Goal: Task Accomplishment & Management: Manage account settings

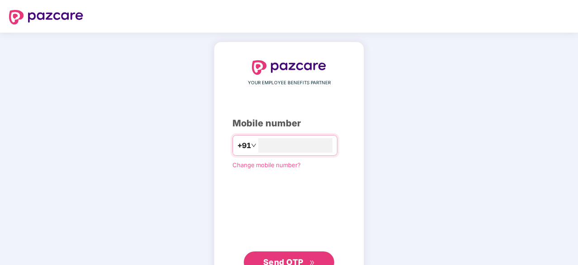
type input "**********"
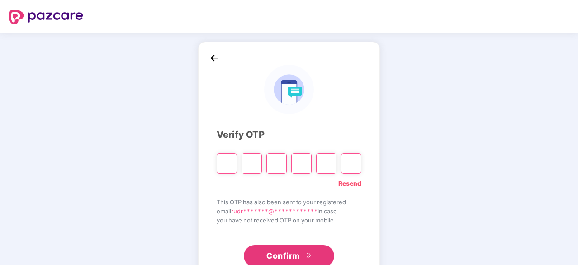
type input "*"
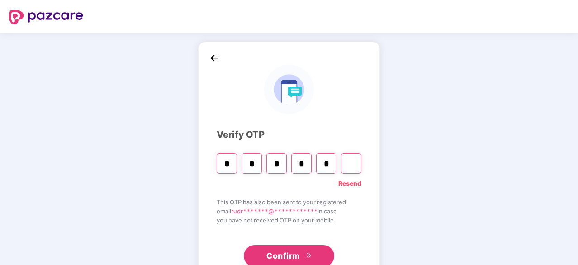
type input "*"
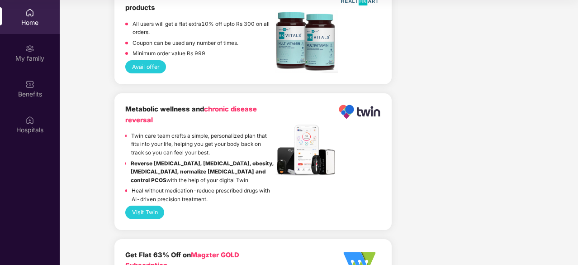
scroll to position [1936, 0]
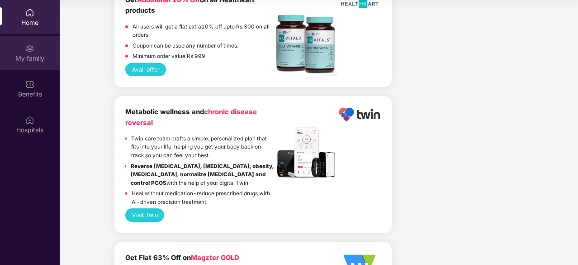
click at [37, 59] on div "My family" at bounding box center [30, 58] width 60 height 9
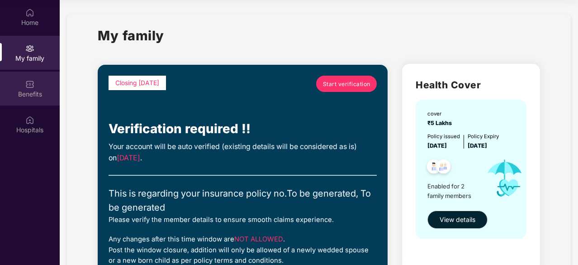
click at [16, 98] on div "Benefits" at bounding box center [30, 94] width 60 height 9
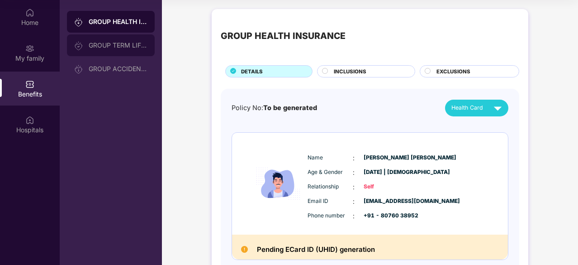
click at [106, 47] on div "GROUP TERM LIFE INSURANCE" at bounding box center [118, 45] width 59 height 7
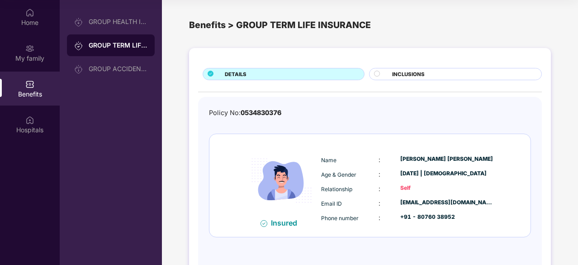
scroll to position [28, 0]
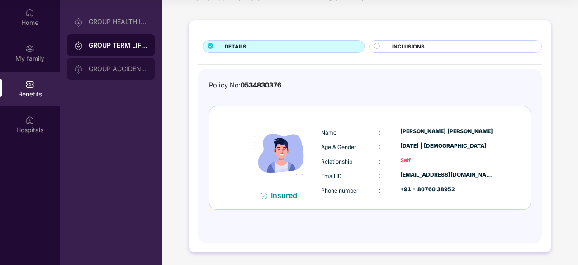
click at [121, 70] on div "GROUP ACCIDENTAL INSURANCE" at bounding box center [118, 68] width 59 height 7
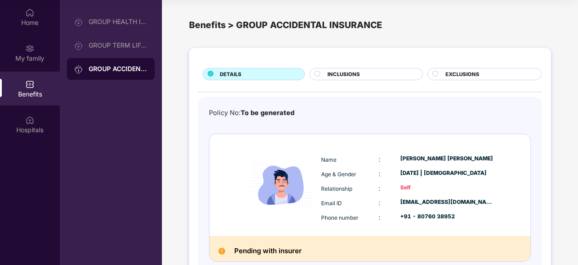
scroll to position [52, 0]
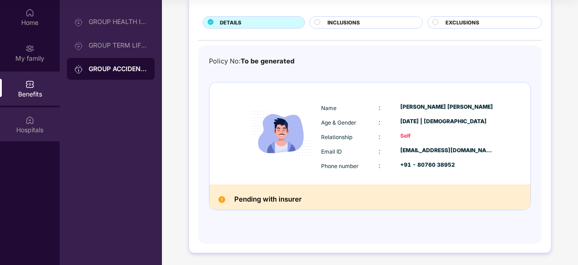
click at [32, 133] on div "Hospitals" at bounding box center [30, 129] width 60 height 9
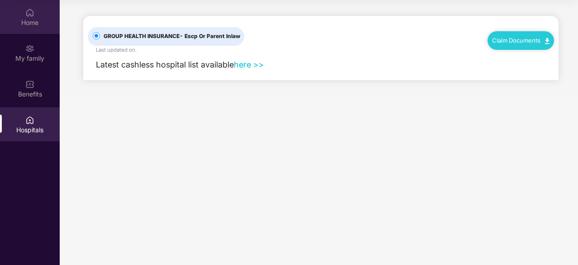
click at [24, 26] on div "Home" at bounding box center [30, 22] width 60 height 9
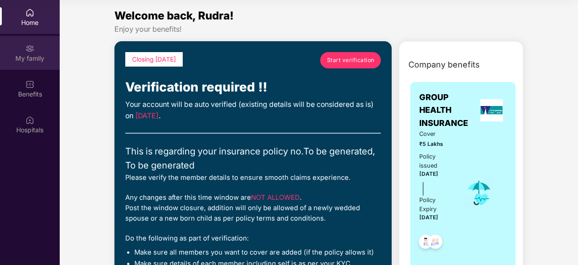
click at [21, 52] on div "My family" at bounding box center [30, 53] width 60 height 34
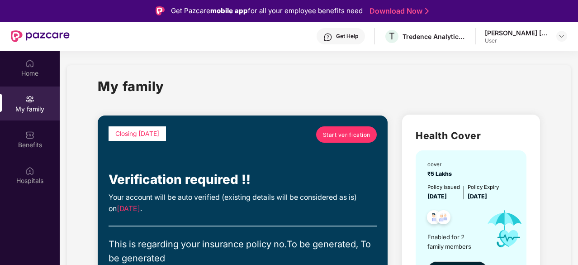
click at [529, 43] on div "User" at bounding box center [516, 40] width 63 height 7
click at [561, 38] on img at bounding box center [561, 36] width 7 height 7
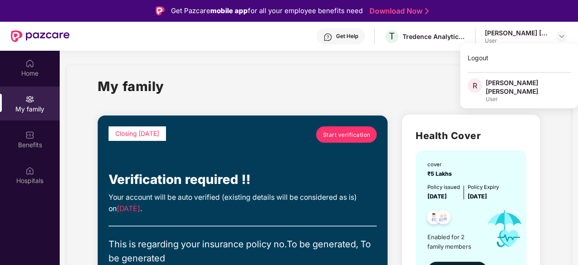
click at [354, 35] on div "Get Help" at bounding box center [347, 36] width 22 height 7
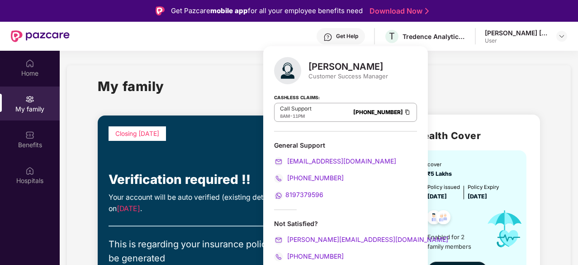
click at [463, 81] on div "My family" at bounding box center [319, 91] width 442 height 31
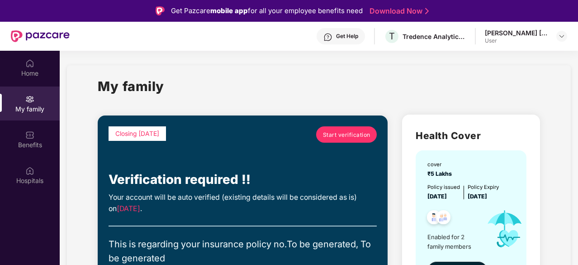
click at [357, 37] on div "Get Help" at bounding box center [347, 36] width 22 height 7
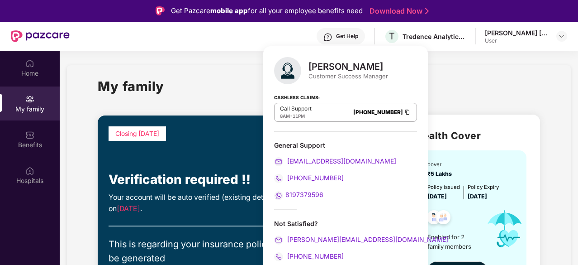
scroll to position [51, 0]
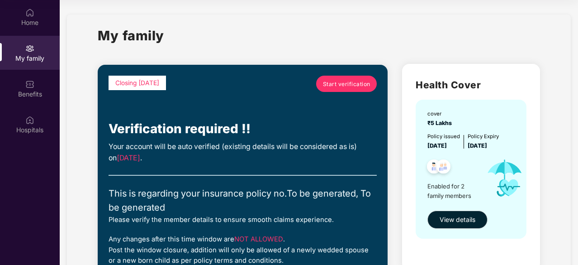
scroll to position [0, 0]
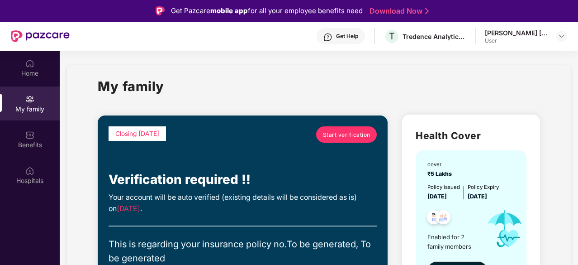
click at [353, 37] on div "Get Help" at bounding box center [347, 36] width 22 height 7
click at [228, 83] on div "My family" at bounding box center [319, 91] width 442 height 31
